Goal: Entertainment & Leisure: Consume media (video, audio)

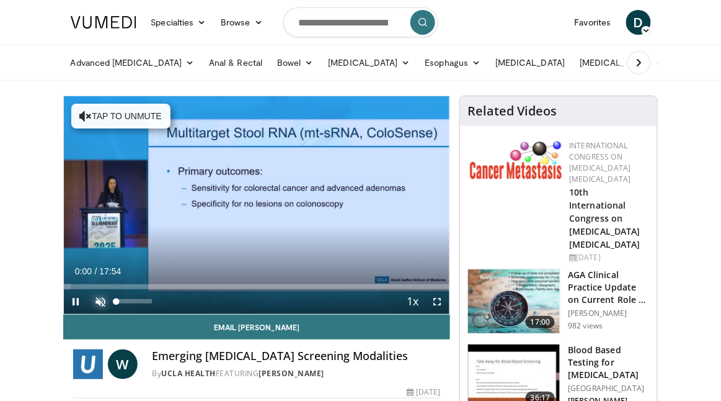
click at [97, 301] on span "Video Player" at bounding box center [101, 301] width 25 height 25
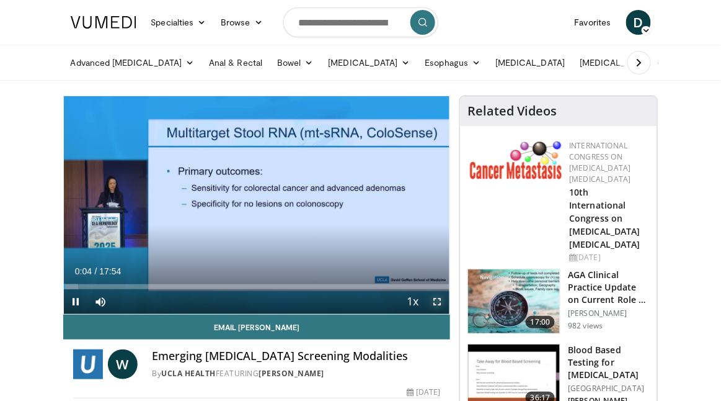
click at [436, 299] on span "Video Player" at bounding box center [437, 301] width 25 height 25
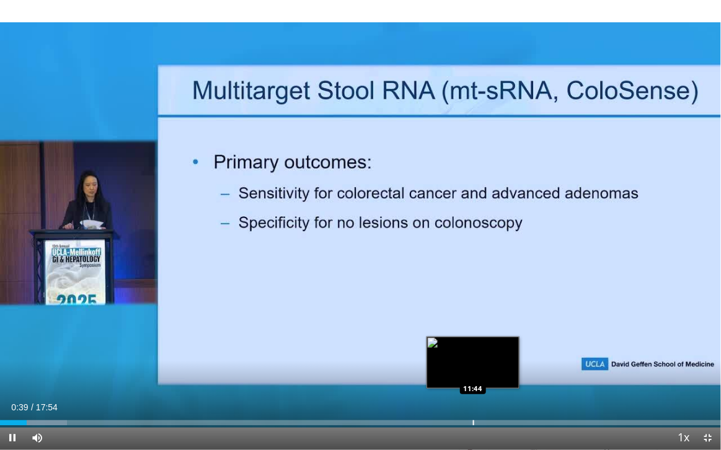
click at [473, 400] on div "Loaded : 9.28% 00:39 11:44" at bounding box center [360, 420] width 721 height 12
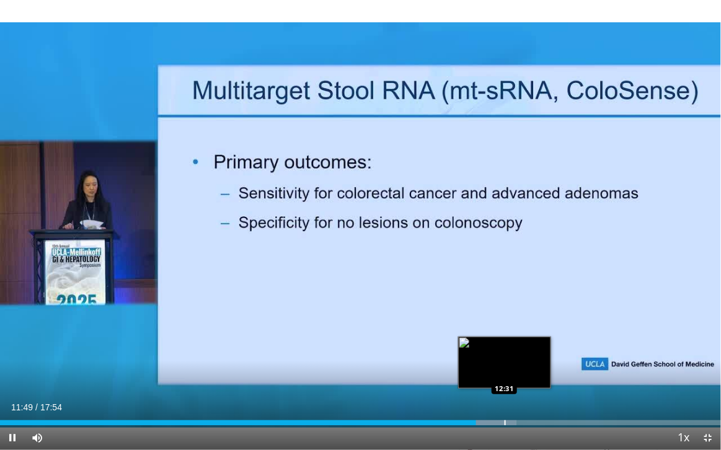
click at [505, 400] on div "Progress Bar" at bounding box center [505, 423] width 1 height 5
click at [495, 400] on div "Progress Bar" at bounding box center [495, 423] width 1 height 5
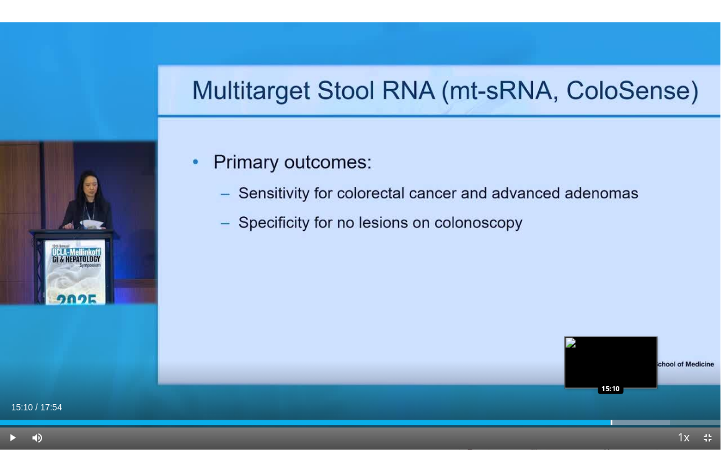
click at [612, 400] on div "Progress Bar" at bounding box center [612, 423] width 1 height 5
click at [600, 400] on div "Progress Bar" at bounding box center [600, 423] width 1 height 5
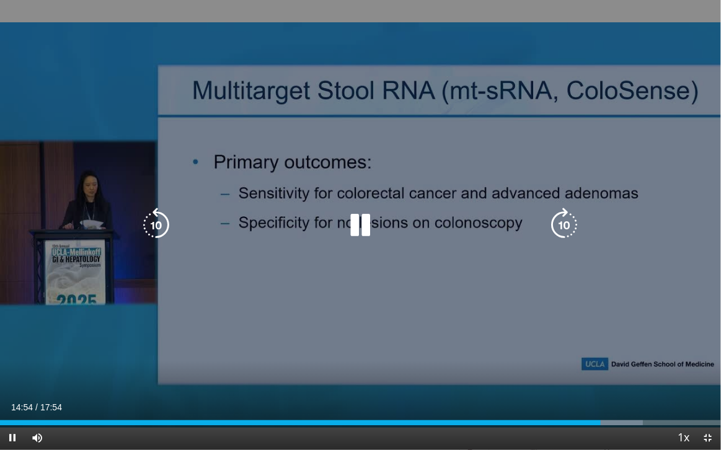
click at [472, 304] on div "10 seconds Tap to unmute" at bounding box center [360, 225] width 721 height 450
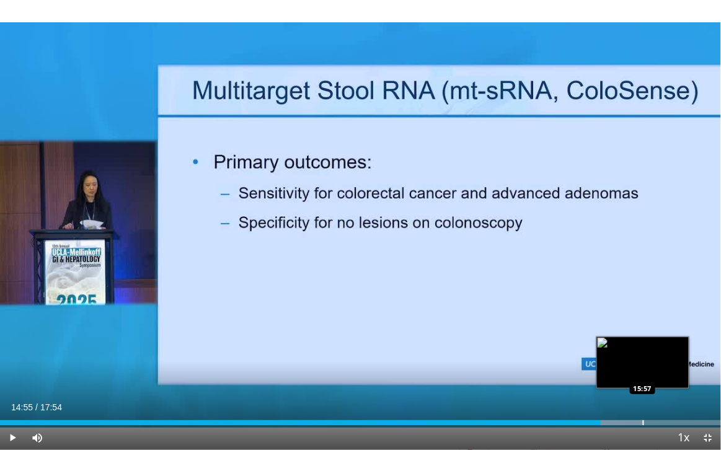
click at [643, 400] on div "Progress Bar" at bounding box center [643, 423] width 1 height 5
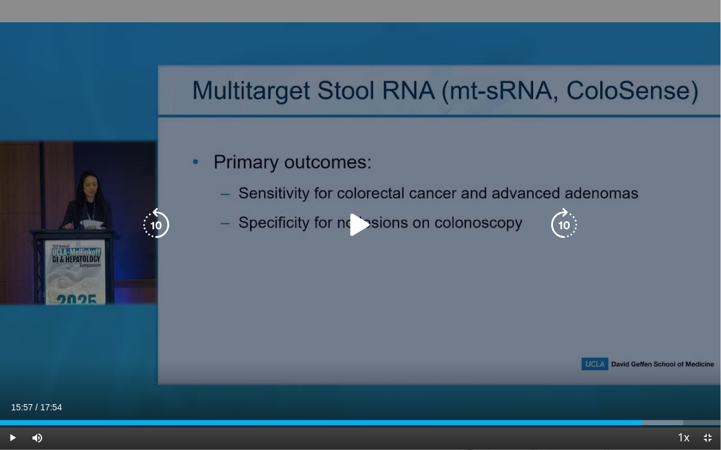
click at [351, 224] on icon "Video Player" at bounding box center [360, 225] width 35 height 35
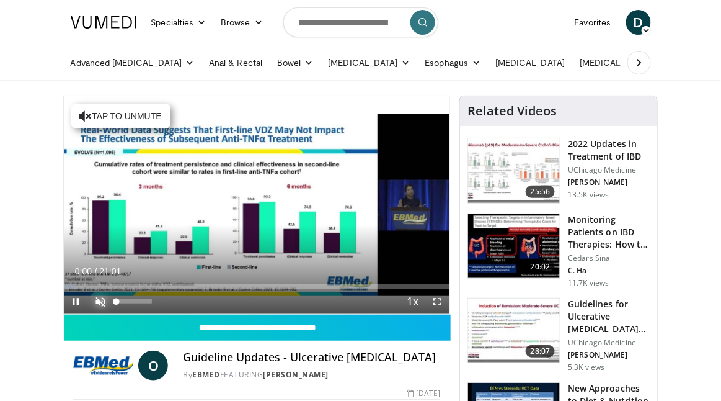
click at [105, 296] on span "Video Player" at bounding box center [101, 301] width 25 height 25
click at [441, 299] on span "Video Player" at bounding box center [437, 301] width 25 height 25
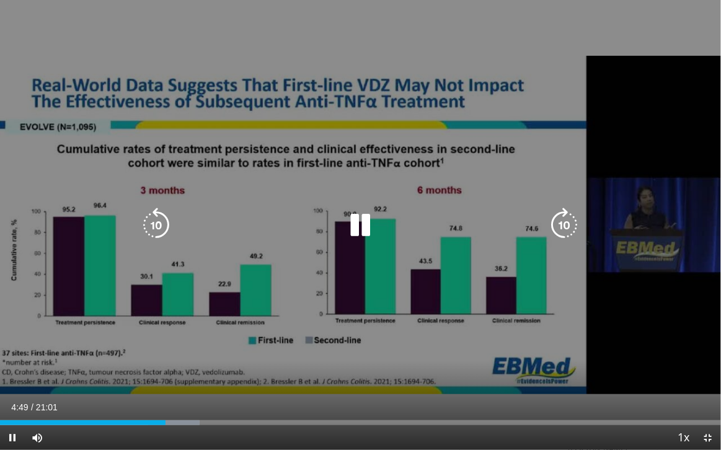
click at [169, 221] on icon "Video Player" at bounding box center [157, 225] width 35 height 35
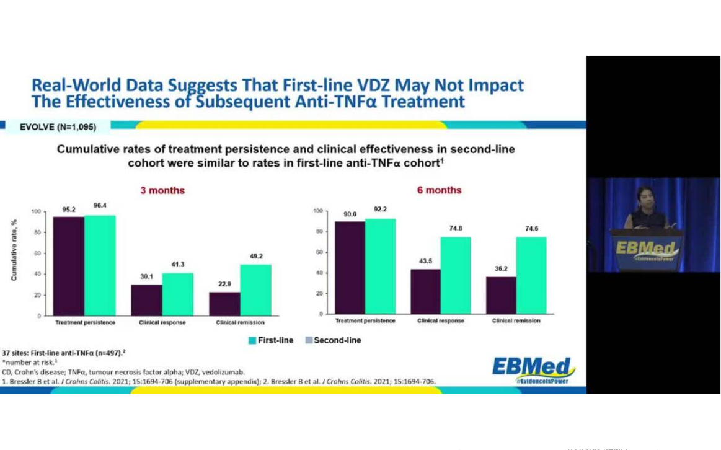
click at [399, 74] on div "20 seconds Tap to unmute" at bounding box center [360, 225] width 721 height 450
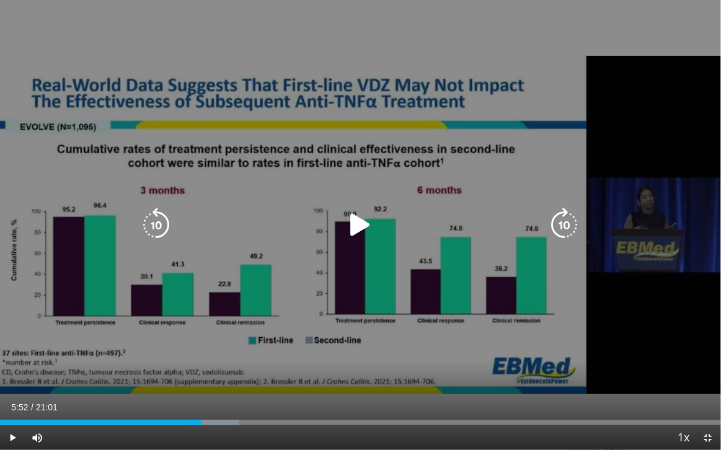
click at [158, 221] on icon "Video Player" at bounding box center [157, 225] width 35 height 35
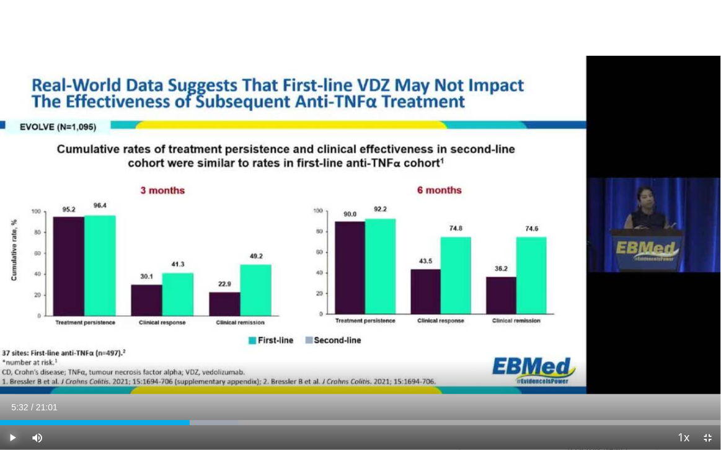
click at [14, 400] on span "Video Player" at bounding box center [12, 438] width 25 height 25
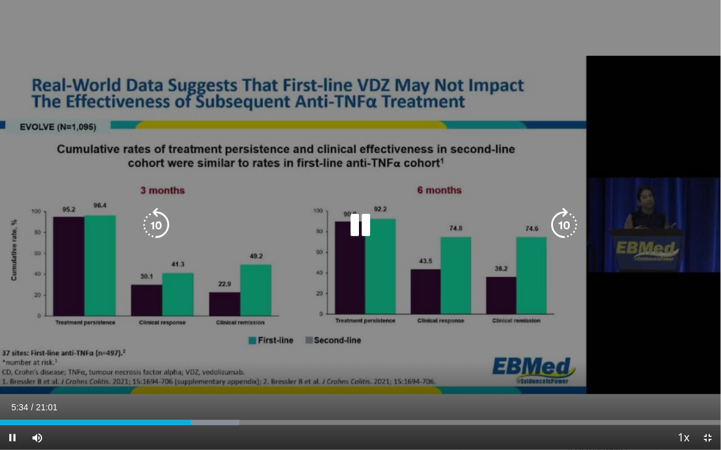
click at [156, 224] on icon "Video Player" at bounding box center [157, 225] width 35 height 35
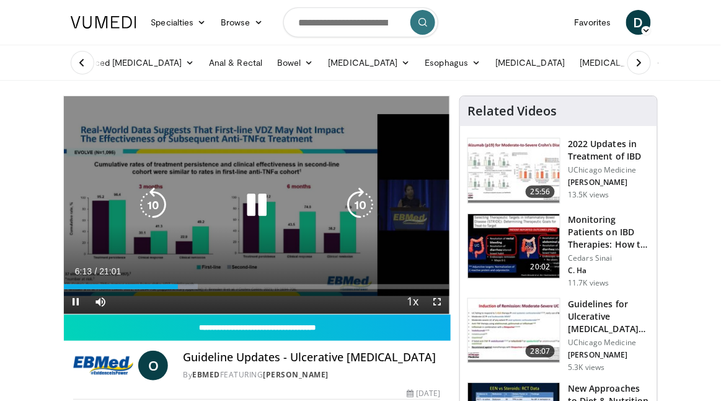
click at [259, 212] on icon "Video Player" at bounding box center [256, 204] width 35 height 35
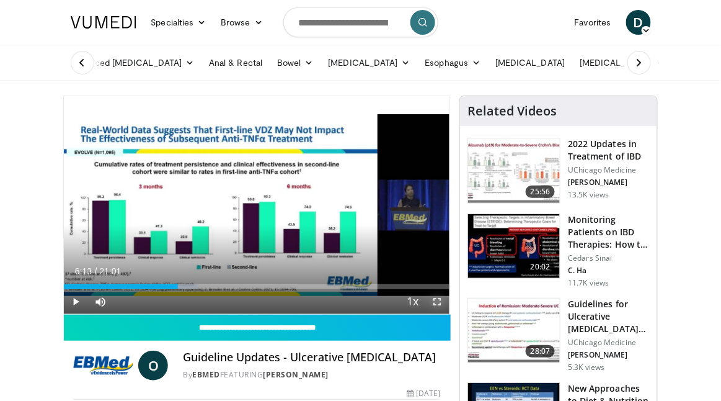
click at [436, 303] on span "Video Player" at bounding box center [437, 301] width 25 height 25
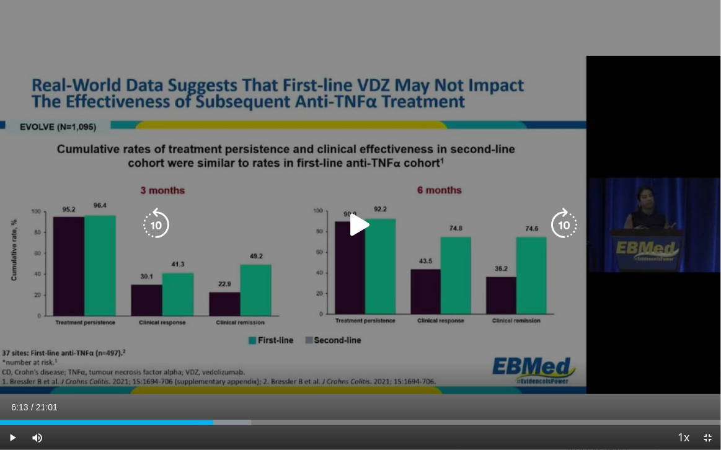
click at [357, 228] on icon "Video Player" at bounding box center [360, 225] width 35 height 35
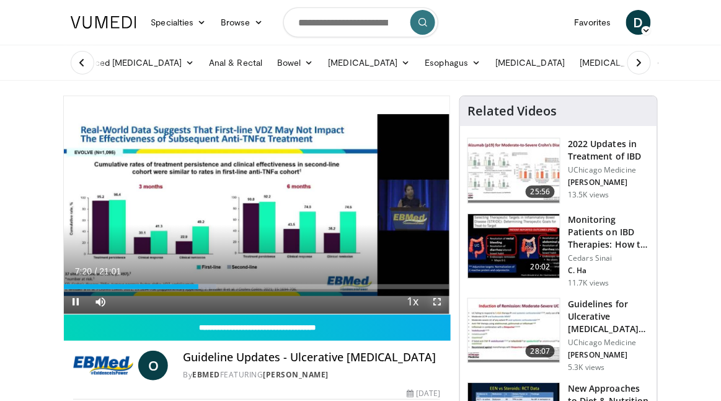
click at [437, 305] on span "Video Player" at bounding box center [437, 301] width 25 height 25
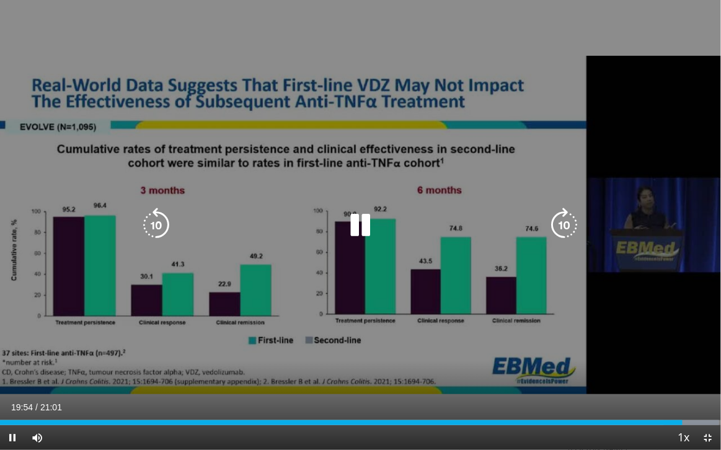
click at [154, 229] on icon "Video Player" at bounding box center [157, 225] width 35 height 35
click at [367, 225] on icon "Video Player" at bounding box center [360, 225] width 35 height 35
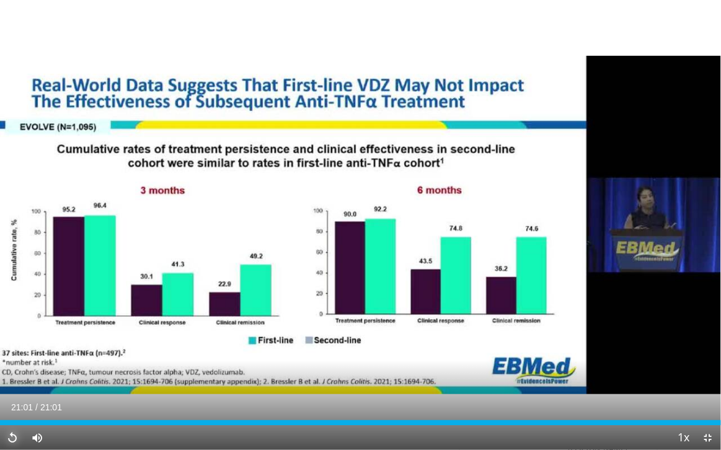
click at [12, 400] on span "Video Player" at bounding box center [12, 438] width 25 height 25
